Goal: Task Accomplishment & Management: Manage account settings

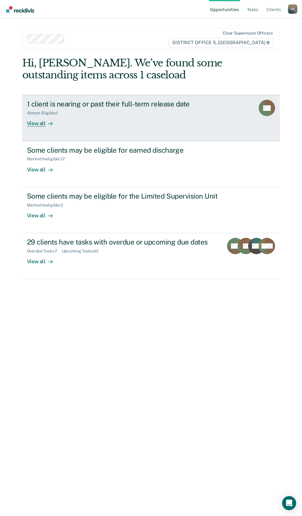
click at [40, 123] on div "View all" at bounding box center [43, 121] width 33 height 11
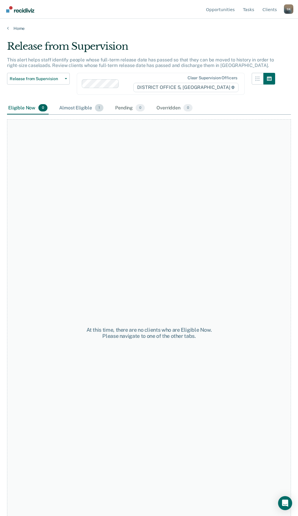
click at [75, 108] on div "Almost Eligible 1" at bounding box center [81, 108] width 47 height 13
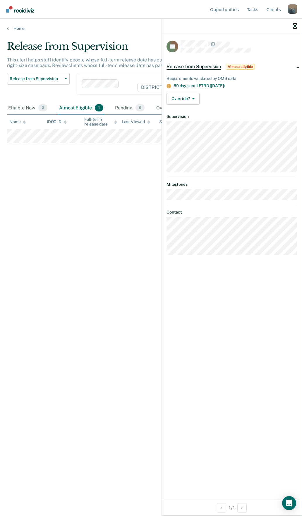
click at [295, 25] on icon "button" at bounding box center [295, 26] width 4 height 4
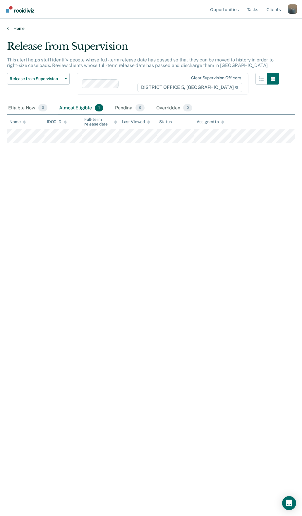
click at [8, 26] on icon at bounding box center [8, 28] width 2 height 5
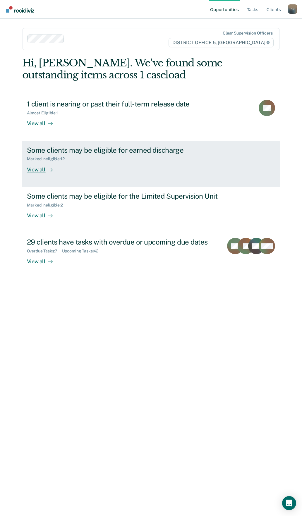
click at [107, 149] on div "Some clients may be eligible for earned discharge" at bounding box center [130, 150] width 206 height 8
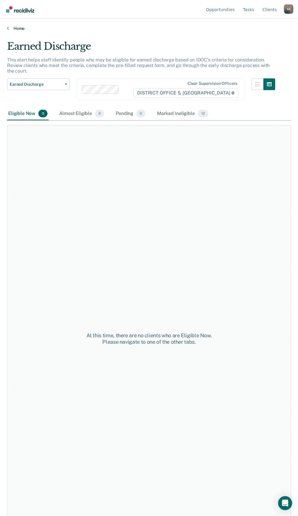
click at [7, 28] on icon at bounding box center [8, 28] width 2 height 5
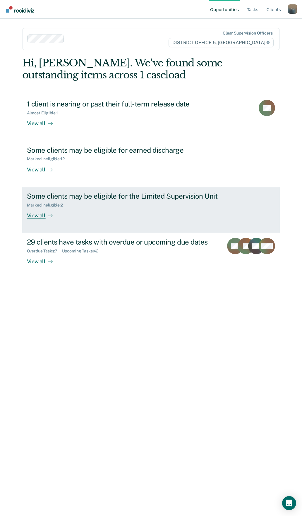
click at [130, 196] on div "Some clients may be eligible for the Limited Supervision Unit" at bounding box center [130, 196] width 206 height 8
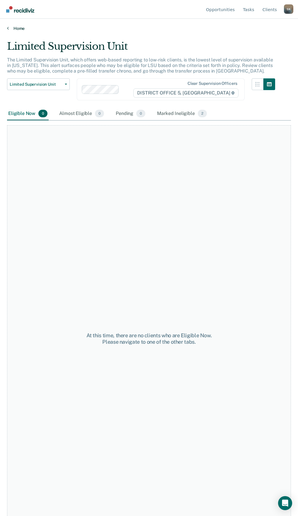
click at [7, 28] on icon at bounding box center [8, 28] width 2 height 5
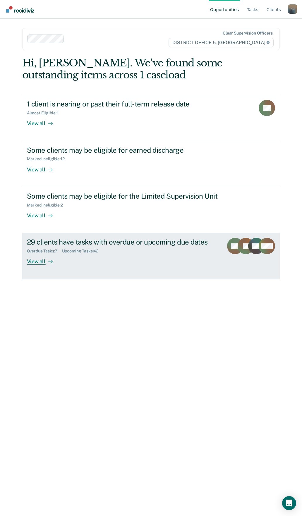
click at [35, 261] on div "View all" at bounding box center [43, 259] width 33 height 11
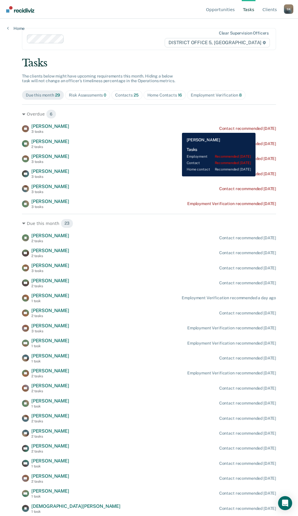
click at [261, 129] on div "Contact recommended [DATE]" at bounding box center [247, 128] width 57 height 5
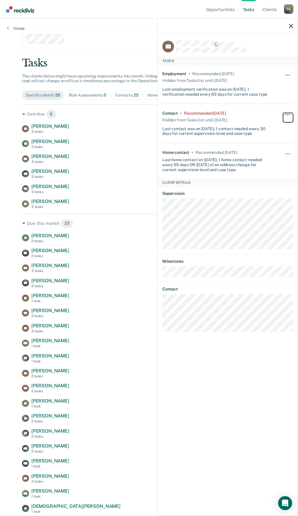
click at [287, 114] on span "button" at bounding box center [287, 114] width 1 height 1
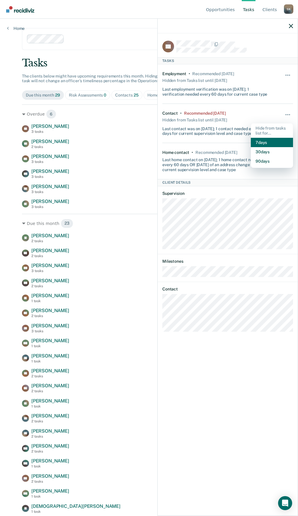
click at [270, 141] on button "7 days" at bounding box center [272, 142] width 42 height 9
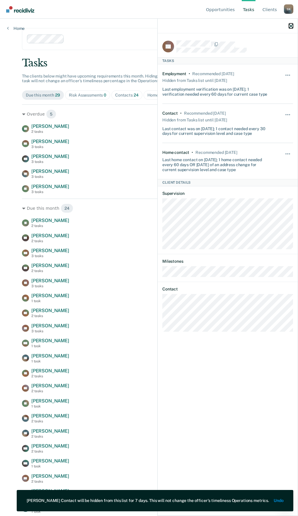
click at [290, 26] on icon "button" at bounding box center [291, 26] width 4 height 4
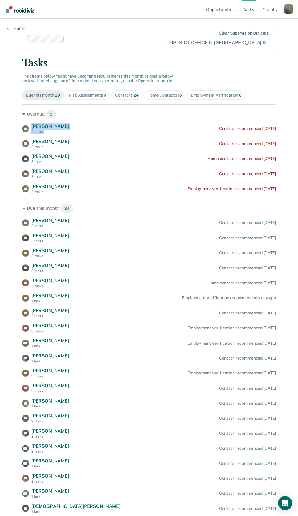
click at [143, 135] on div "Overdue 5 DF [PERSON_NAME] 2 tasks Contact recommended [DATE] [PERSON_NAME] 3 t…" at bounding box center [149, 150] width 254 height 90
click at [260, 79] on div "Tasks The clients below might have upcoming requirements this month. Hiding a b…" at bounding box center [149, 315] width 254 height 517
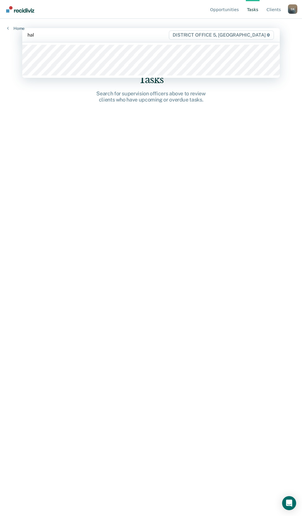
type input "[PERSON_NAME]"
